Goal: Find specific fact: Find specific fact

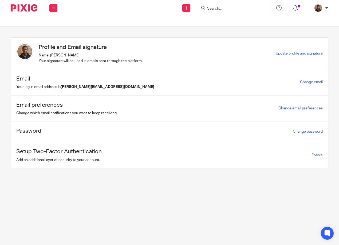
click at [218, 6] on form at bounding box center [235, 8] width 57 height 7
drag, startPoint x: 217, startPoint y: 7, endPoint x: 217, endPoint y: 4, distance: 3.5
click at [217, 5] on form at bounding box center [235, 8] width 57 height 7
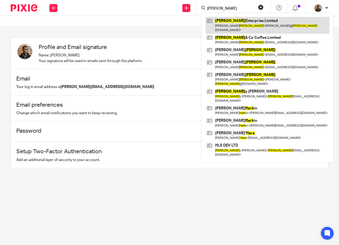
type input "hart"
click at [256, 26] on link at bounding box center [268, 25] width 124 height 17
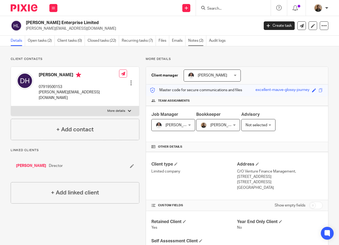
click at [198, 41] on link "Notes (2)" at bounding box center [197, 41] width 18 height 10
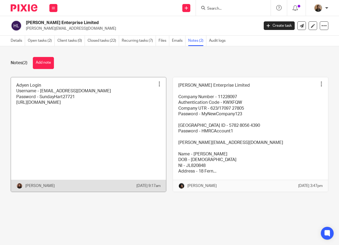
click at [96, 102] on link at bounding box center [88, 134] width 155 height 114
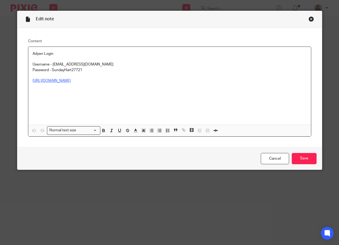
click at [71, 80] on link "https://login.eposnowhq.com/login?login_challenge=1224bab2e349458b99bb6aee0eba9…" at bounding box center [52, 81] width 38 height 4
click at [103, 83] on p "https://login.eposnowhq.com/login?login_challenge=1224bab2e349458b99bb6aee0eba9…" at bounding box center [170, 80] width 274 height 5
click at [151, 95] on p at bounding box center [170, 94] width 274 height 22
drag, startPoint x: 268, startPoint y: 41, endPoint x: 268, endPoint y: 36, distance: 5.3
click at [268, 41] on label "Content" at bounding box center [169, 40] width 283 height 5
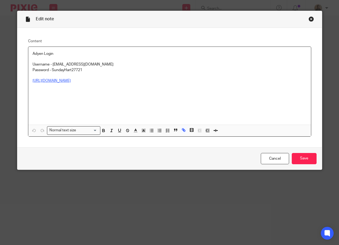
click at [71, 80] on link "https://login.eposnowhq.com/login?login_challenge=1224bab2e349458b99bb6aee0eba9…" at bounding box center [52, 81] width 38 height 4
click at [71, 81] on link "https://login.eposnowhq.com/login?login_challenge=1224bab2e349458b99bb6aee0eba9…" at bounding box center [52, 81] width 38 height 4
click at [285, 34] on div "Content Adyen Login Username - hartandcobarbershop@gmail.com Password - SundayH…" at bounding box center [169, 87] width 305 height 119
click at [71, 82] on link "https://login.eposnowhq.com/login?login_challenge=1224bab2e349458b99bb6aee0eba9…" at bounding box center [52, 81] width 38 height 4
click at [256, 28] on div "Content Adyen Login Username - hartandcobarbershop@gmail.com Password - SundayH…" at bounding box center [169, 87] width 305 height 119
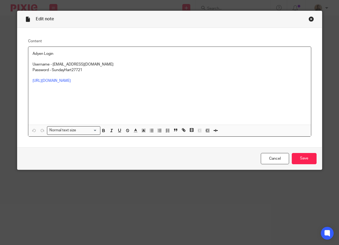
drag, startPoint x: 197, startPoint y: 79, endPoint x: -1, endPoint y: 85, distance: 198.6
click at [0, 85] on html "Work Email Clients Team Reports Work Email Clients Team Reports Settings Send n…" at bounding box center [169, 122] width 339 height 245
drag, startPoint x: 186, startPoint y: 81, endPoint x: 161, endPoint y: 80, distance: 25.2
click at [71, 80] on link "https://login.eposnowhq.com/login?login_challenge=1224bab2e349458b99bb6aee0eba9…" at bounding box center [52, 81] width 38 height 4
click at [220, 63] on p "Username - hartandcobarbershop@gmail.com" at bounding box center [170, 64] width 274 height 5
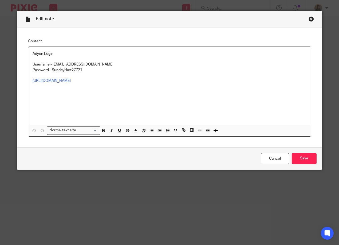
drag, startPoint x: 189, startPoint y: 79, endPoint x: 85, endPoint y: 84, distance: 103.5
click at [85, 84] on div "Adyen Login Username - hartandcobarbershop@gmail.com Password - SundayHart27721…" at bounding box center [169, 86] width 283 height 78
drag, startPoint x: 28, startPoint y: 78, endPoint x: 46, endPoint y: 78, distance: 17.9
click at [46, 78] on div "Adyen Login Username - hartandcobarbershop@gmail.com Password - SundayHart27721…" at bounding box center [169, 86] width 283 height 78
click at [40, 125] on div "Normal text size Loading... https://login.eposnowhq.com/login?login_challenge=1…" at bounding box center [169, 129] width 283 height 11
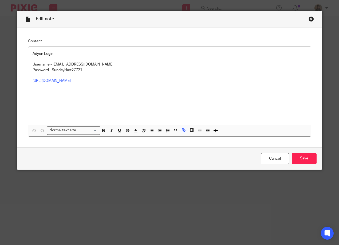
click at [33, 86] on p at bounding box center [170, 94] width 274 height 22
drag, startPoint x: 30, startPoint y: 80, endPoint x: 188, endPoint y: 80, distance: 158.1
click at [188, 80] on div "Adyen Login Username - hartandcobarbershop@gmail.com Password - SundayHart27721…" at bounding box center [169, 86] width 283 height 78
copy link "https://login.eposnowhq.com/login?login_challenge=1224bab2e349458b99bb6aee0eba9…"
drag, startPoint x: 50, startPoint y: 63, endPoint x: 110, endPoint y: 65, distance: 60.4
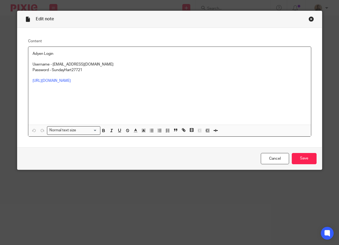
click at [110, 65] on p "Username - hartandcobarbershop@gmail.com" at bounding box center [170, 64] width 274 height 5
copy p "hartandcobarbershop@gmail.com"
drag, startPoint x: 56, startPoint y: 70, endPoint x: 84, endPoint y: 70, distance: 28.1
click at [84, 70] on p "Password - SundayHart27721" at bounding box center [170, 69] width 274 height 5
copy p "SundayHart27721"
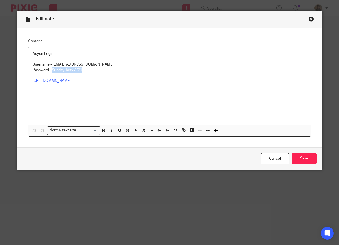
click at [309, 21] on div "Close this dialog window" at bounding box center [311, 18] width 5 height 5
